Goal: Information Seeking & Learning: Learn about a topic

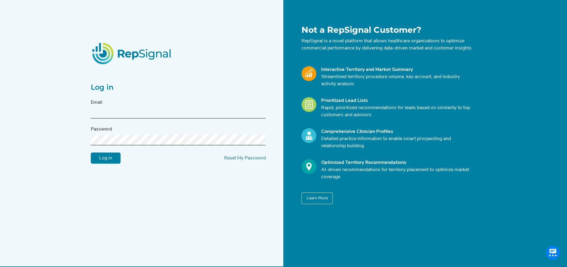
type input "[EMAIL_ADDRESS][DOMAIN_NAME]"
click at [105, 160] on input "Log in" at bounding box center [106, 157] width 30 height 11
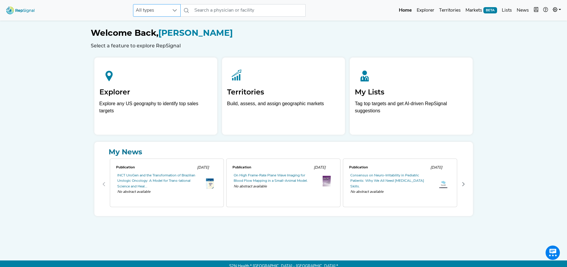
click at [174, 11] on icon at bounding box center [174, 10] width 5 height 5
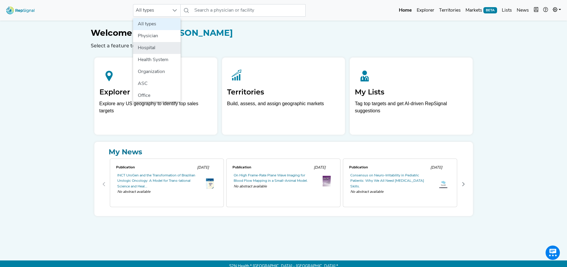
click at [148, 47] on li "Hospital" at bounding box center [157, 48] width 48 height 12
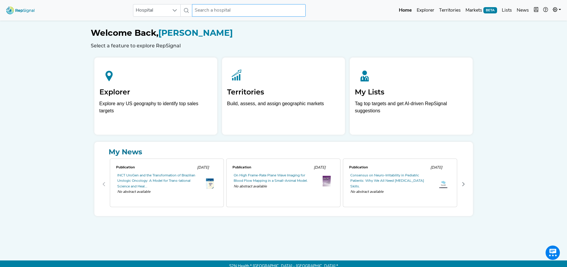
click at [218, 7] on input "text" at bounding box center [249, 10] width 114 height 13
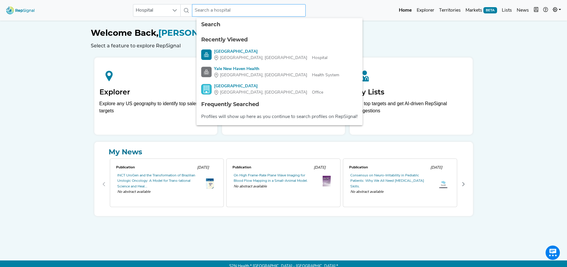
paste input "10001"
type input "10001"
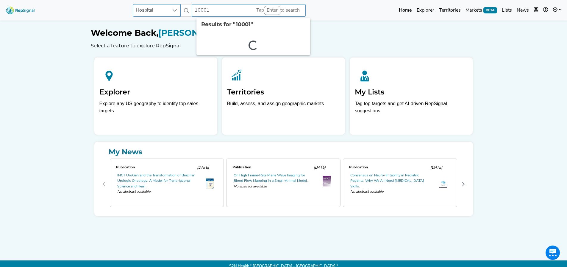
click at [177, 16] on div "Hospital 10001 2 results are available" at bounding box center [219, 10] width 173 height 13
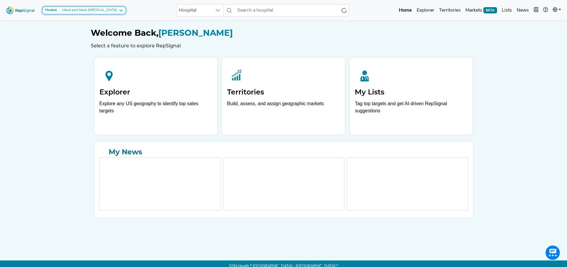
click at [89, 9] on div "Head and Neck [MEDICAL_DATA]" at bounding box center [88, 10] width 57 height 5
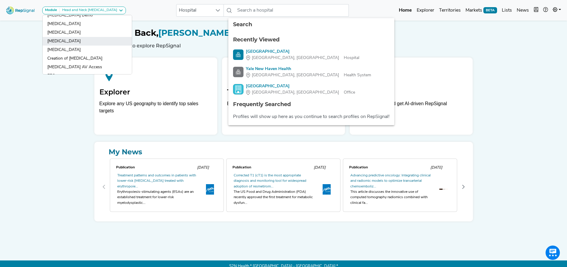
scroll to position [119, 0]
click at [73, 31] on link "[MEDICAL_DATA]" at bounding box center [87, 32] width 89 height 9
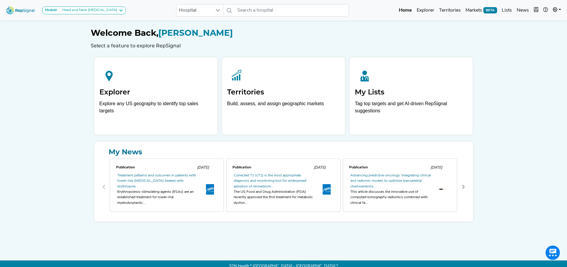
scroll to position [0, 0]
click at [79, 12] on div "[MEDICAL_DATA]" at bounding box center [76, 10] width 32 height 5
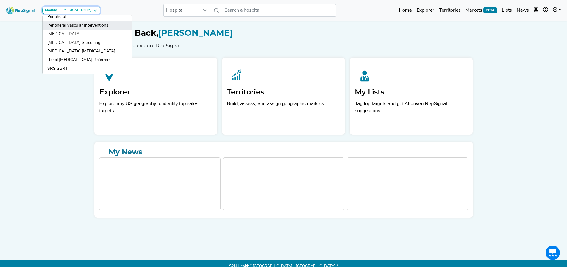
scroll to position [449, 0]
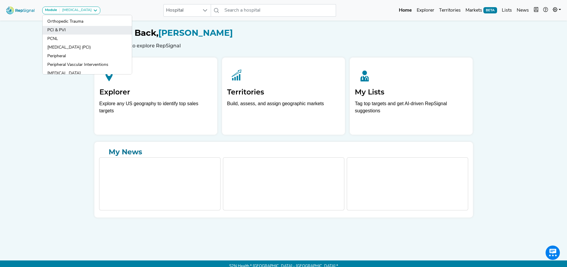
click at [61, 32] on link "PCI & PVI" at bounding box center [87, 30] width 89 height 9
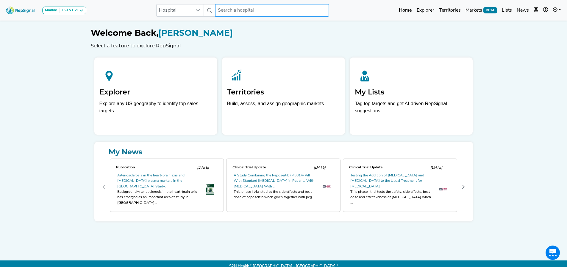
click at [225, 11] on input "text" at bounding box center [272, 10] width 114 height 13
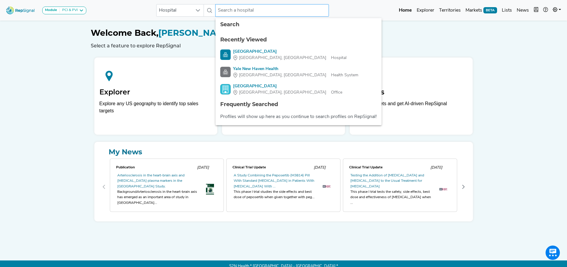
paste input "[GEOGRAPHIC_DATA][US_STATE]"
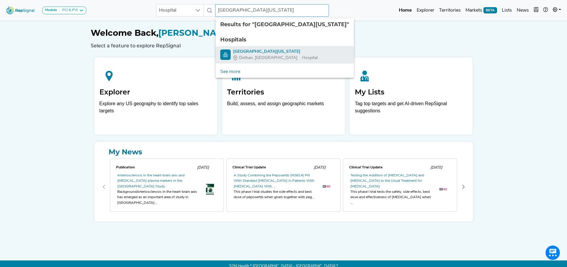
type input "[GEOGRAPHIC_DATA][US_STATE]"
click at [255, 52] on div "[GEOGRAPHIC_DATA][US_STATE]" at bounding box center [275, 52] width 85 height 6
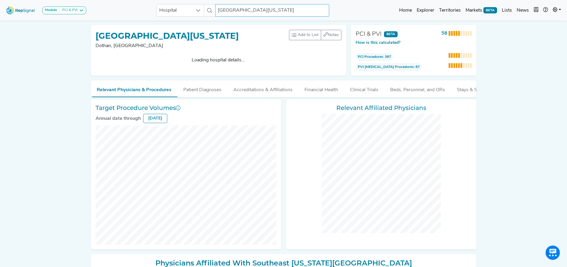
checkbox input "false"
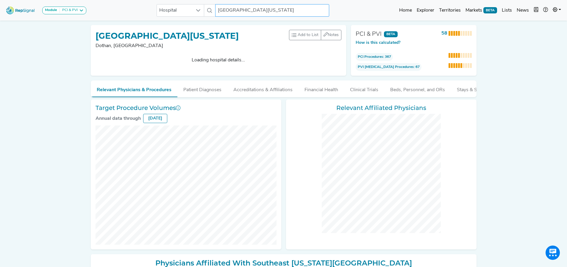
checkbox input "false"
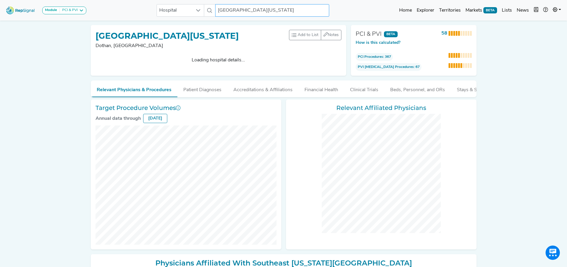
checkbox input "false"
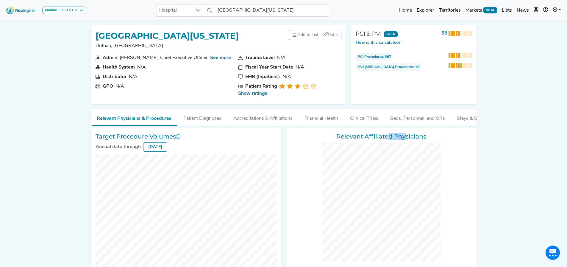
drag, startPoint x: 387, startPoint y: 130, endPoint x: 379, endPoint y: 126, distance: 9.1
click at [399, 130] on div "Target Procedure Volumes Annual data through [DATE] Relevant Affiliated Physici…" at bounding box center [283, 200] width 391 height 154
drag, startPoint x: 249, startPoint y: 36, endPoint x: 98, endPoint y: 33, distance: 151.5
click at [98, 33] on div "[GEOGRAPHIC_DATA][US_STATE] [GEOGRAPHIC_DATA], [GEOGRAPHIC_DATA] Add to List Re…" at bounding box center [219, 42] width 246 height 24
copy h1 "[GEOGRAPHIC_DATA][US_STATE]"
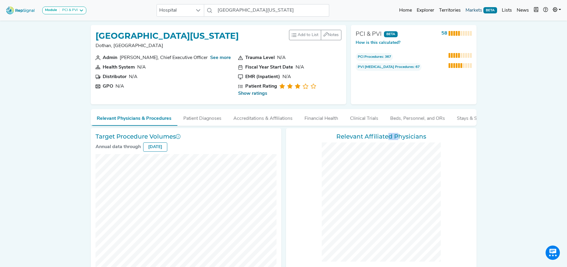
click at [474, 8] on link "Markets BETA" at bounding box center [481, 10] width 36 height 12
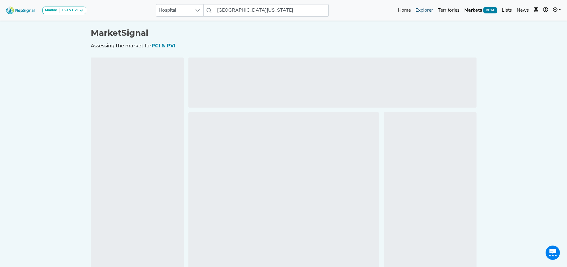
click at [431, 10] on link "Explorer" at bounding box center [424, 10] width 22 height 12
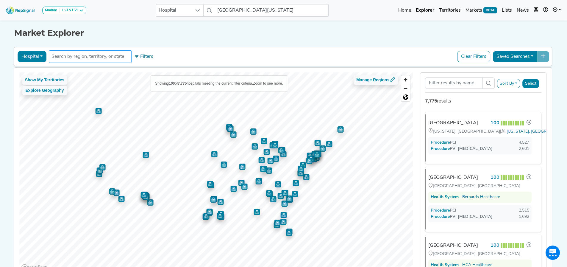
click at [85, 57] on input "text" at bounding box center [89, 56] width 77 height 7
click at [459, 82] on input "Search Term" at bounding box center [453, 82] width 57 height 11
paste input "[GEOGRAPHIC_DATA][US_STATE]"
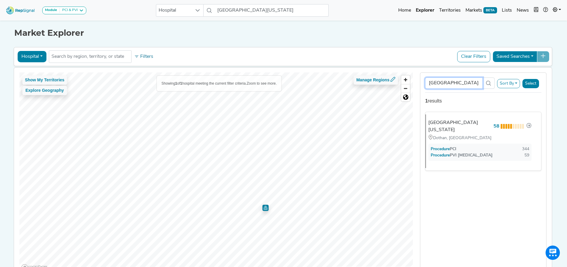
click at [472, 82] on input "[GEOGRAPHIC_DATA][US_STATE]" at bounding box center [453, 82] width 57 height 11
paste input "10033"
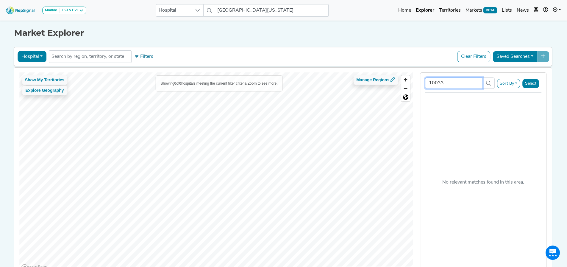
click at [456, 84] on input "10033" at bounding box center [453, 82] width 57 height 11
paste input "[GEOGRAPHIC_DATA][US_STATE]"
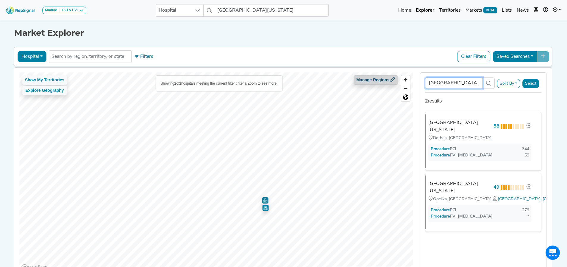
drag, startPoint x: 447, startPoint y: 84, endPoint x: 388, endPoint y: 81, distance: 58.1
click at [389, 77] on div "Show My Territories Explore Geography Showing 2 of 2 hospitals meeting the curr…" at bounding box center [283, 173] width 544 height 210
type input "[GEOGRAPHIC_DATA][US_STATE]"
click at [478, 60] on button "Clear Filters" at bounding box center [473, 56] width 33 height 11
click at [480, 57] on button "Clear Filters" at bounding box center [473, 56] width 33 height 11
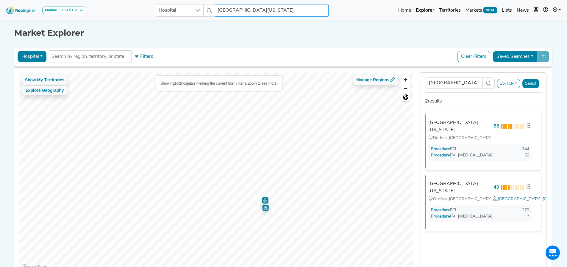
click at [235, 11] on input "[GEOGRAPHIC_DATA][US_STATE]" at bounding box center [272, 10] width 114 height 13
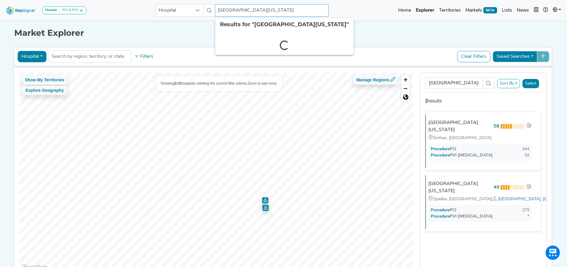
paste input "[GEOGRAPHIC_DATA]"
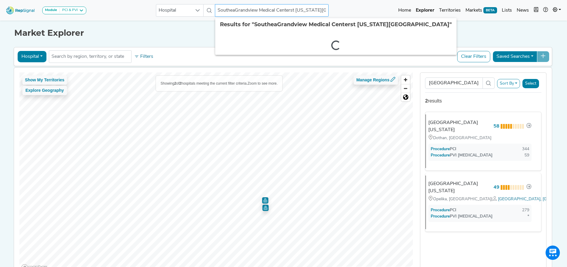
click at [284, 5] on input "SoutheaGrandview Medical Centerst [US_STATE][GEOGRAPHIC_DATA]" at bounding box center [272, 10] width 114 height 13
click at [286, 8] on input "SoutheaGrandview Medical Centerst [US_STATE][GEOGRAPHIC_DATA]" at bounding box center [272, 10] width 114 height 13
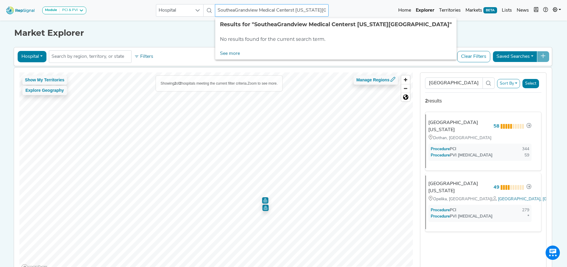
click at [286, 8] on input "SoutheaGrandview Medical Centerst [US_STATE][GEOGRAPHIC_DATA]" at bounding box center [272, 10] width 114 height 13
paste input "Grandview"
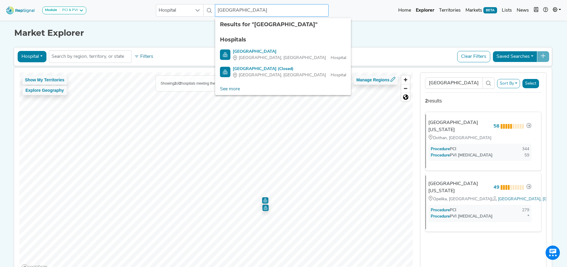
type input "[GEOGRAPHIC_DATA]"
click at [460, 83] on input "[GEOGRAPHIC_DATA][US_STATE]" at bounding box center [453, 82] width 57 height 11
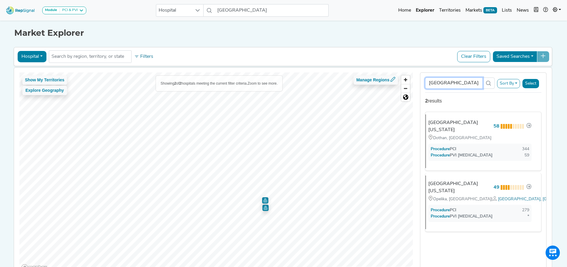
click at [460, 83] on input "[GEOGRAPHIC_DATA][US_STATE]" at bounding box center [453, 82] width 57 height 11
paste input "Grandview"
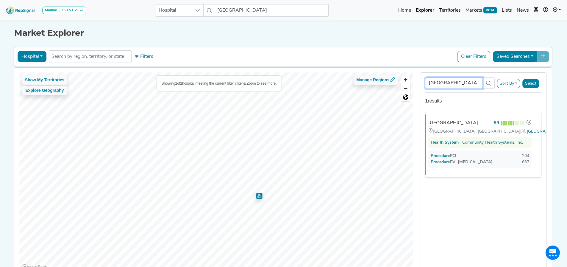
type input "[GEOGRAPHIC_DATA]"
